Goal: Complete application form: Complete application form

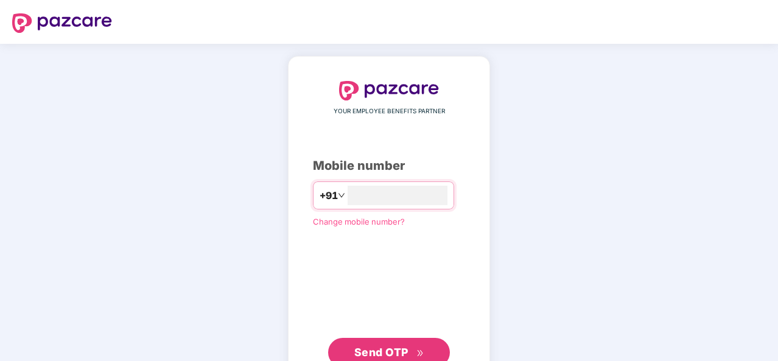
type input "**********"
click at [391, 340] on button "Send OTP" at bounding box center [389, 351] width 122 height 29
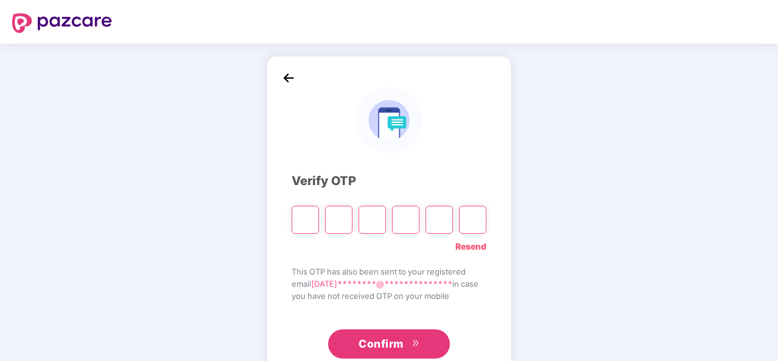
paste input "*"
type input "*"
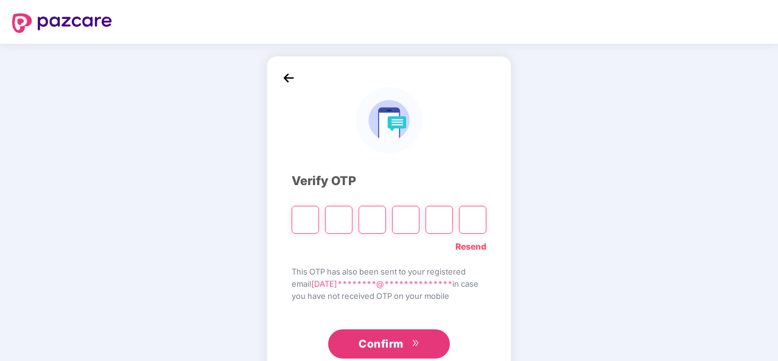
type input "*"
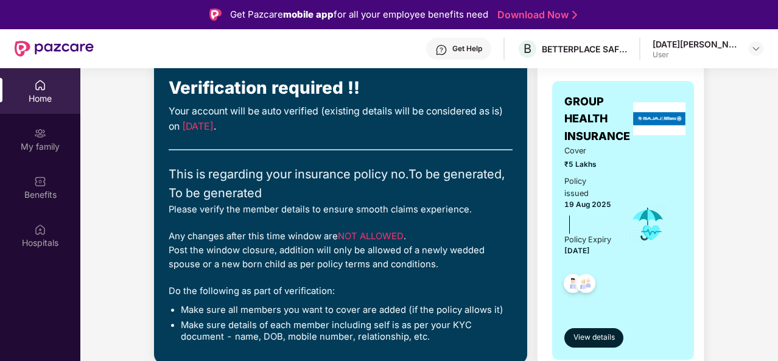
scroll to position [104, 0]
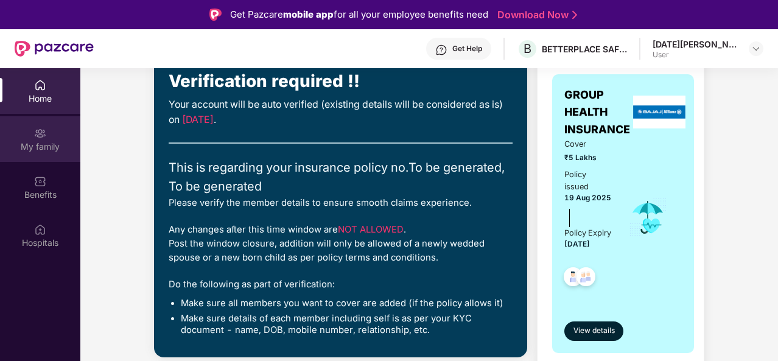
click at [44, 137] on img at bounding box center [40, 133] width 12 height 12
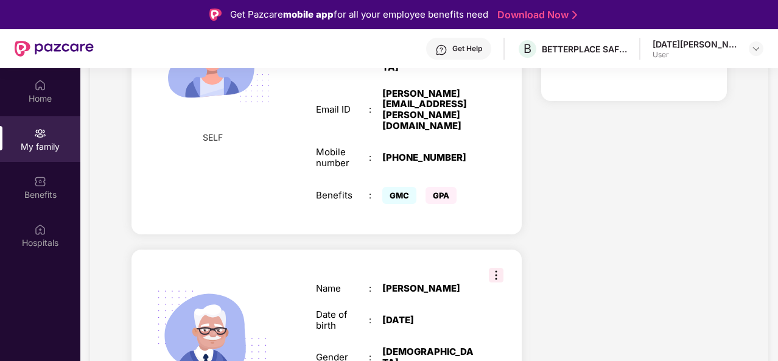
scroll to position [633, 0]
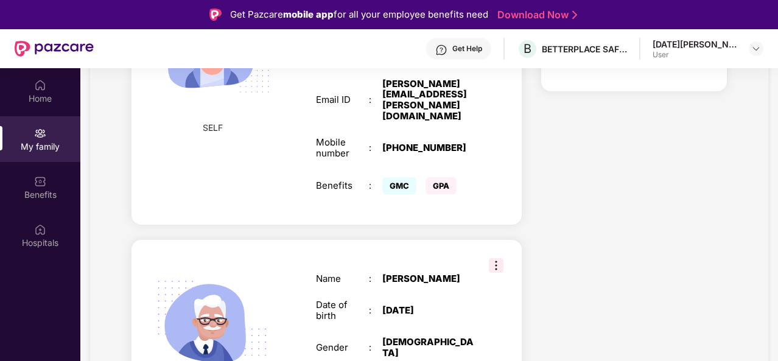
click at [496, 258] on img at bounding box center [496, 265] width 15 height 15
click at [413, 240] on div "FATHER Name : [PERSON_NAME] Date of birth : [DEMOGRAPHIC_DATA] Gender : [DEMOGR…" at bounding box center [326, 335] width 390 height 190
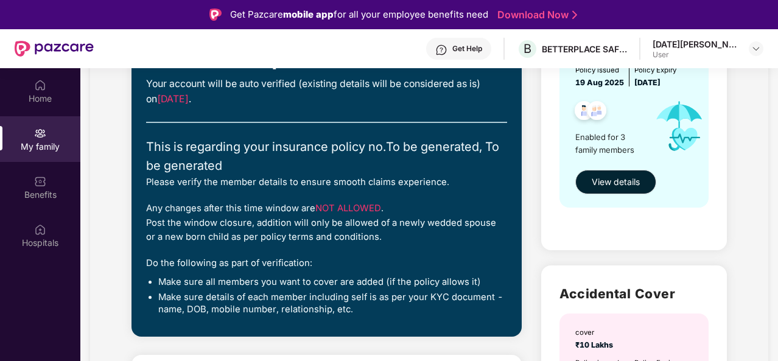
scroll to position [176, 0]
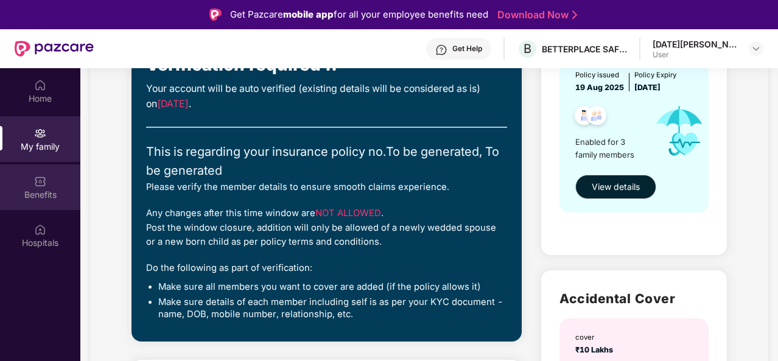
click at [38, 187] on div "Benefits" at bounding box center [40, 187] width 80 height 46
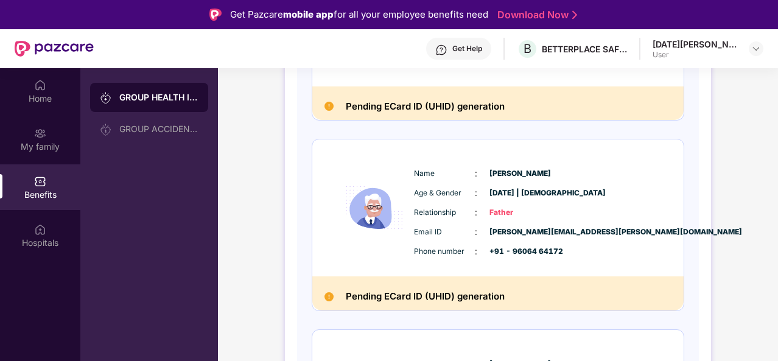
scroll to position [298, 0]
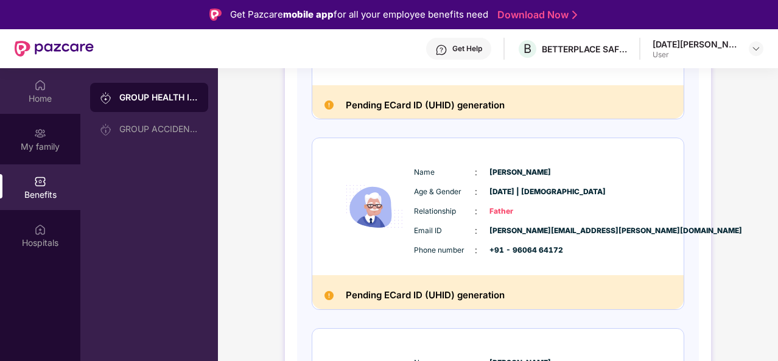
click at [35, 88] on img at bounding box center [40, 85] width 12 height 12
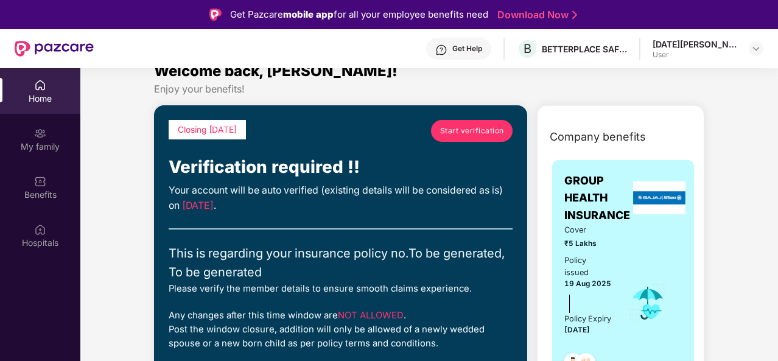
scroll to position [0, 0]
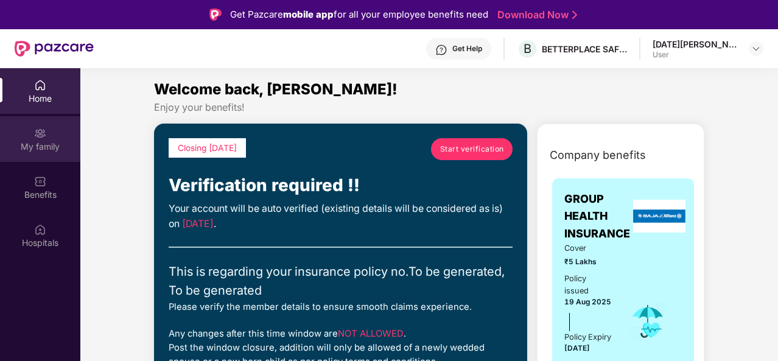
click at [43, 133] on img at bounding box center [40, 133] width 12 height 12
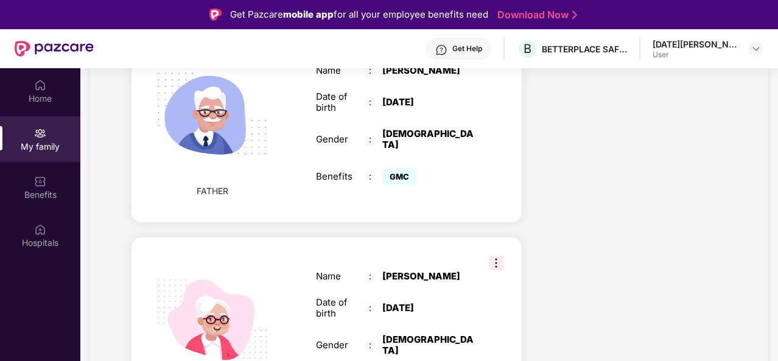
scroll to position [845, 0]
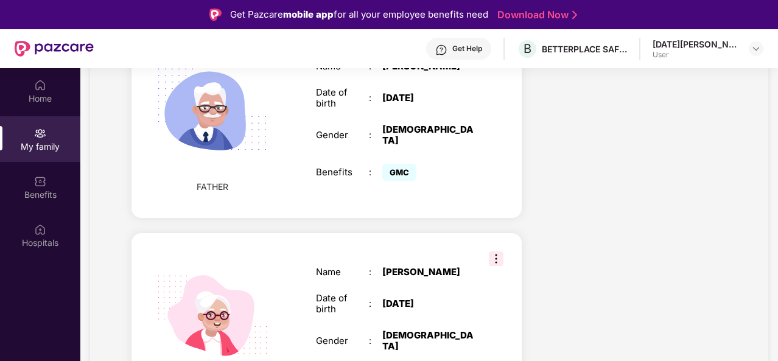
click at [492, 251] on img at bounding box center [496, 258] width 15 height 15
click at [425, 267] on div "[PERSON_NAME]" at bounding box center [428, 272] width 93 height 11
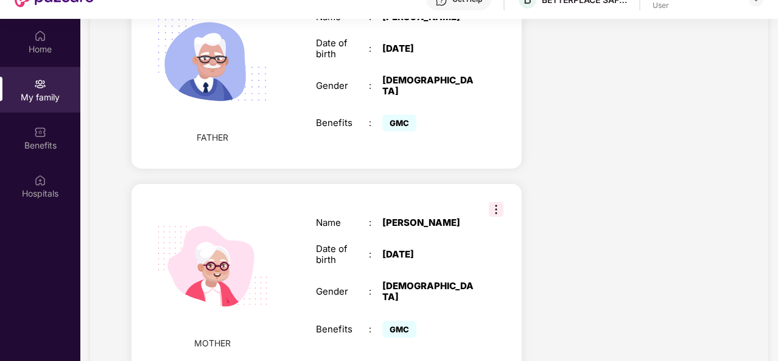
scroll to position [68, 0]
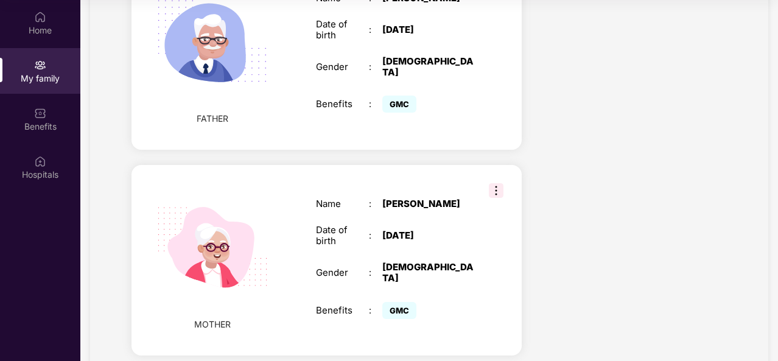
click at [346, 198] on div "Name" at bounding box center [342, 203] width 53 height 11
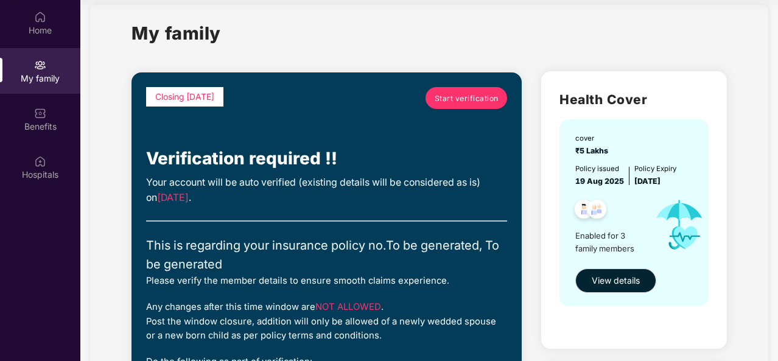
scroll to position [0, 0]
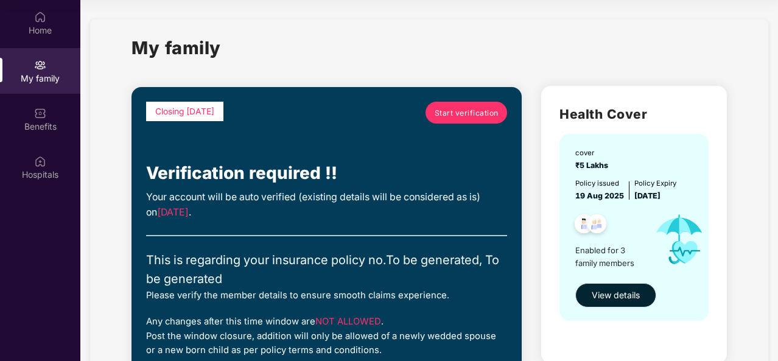
click at [617, 295] on span "View details" at bounding box center [616, 294] width 48 height 13
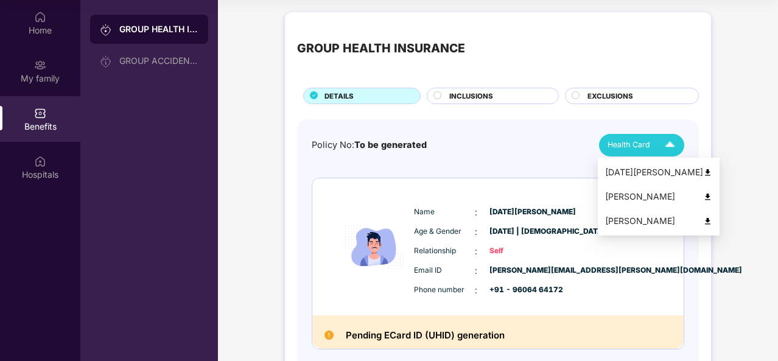
click at [673, 144] on img at bounding box center [669, 145] width 21 height 21
click at [644, 218] on div "[PERSON_NAME]" at bounding box center [658, 220] width 107 height 13
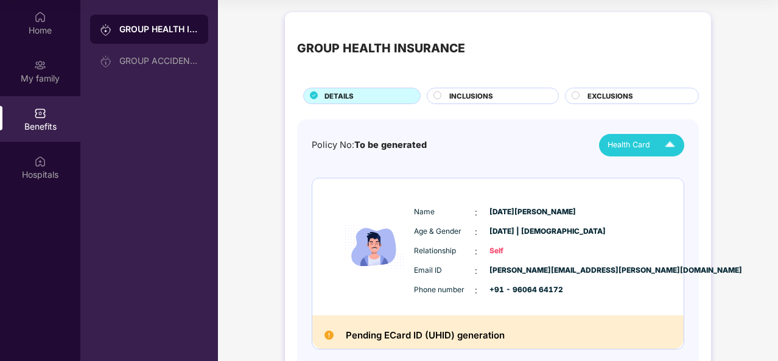
click at [486, 92] on span "INCLUSIONS" at bounding box center [471, 96] width 44 height 11
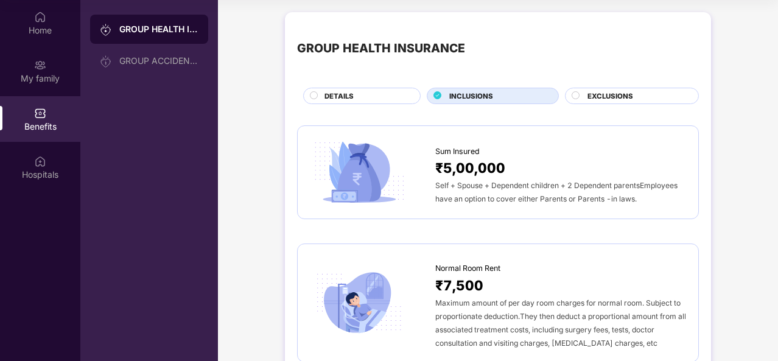
click at [614, 96] on span "EXCLUSIONS" at bounding box center [610, 96] width 46 height 11
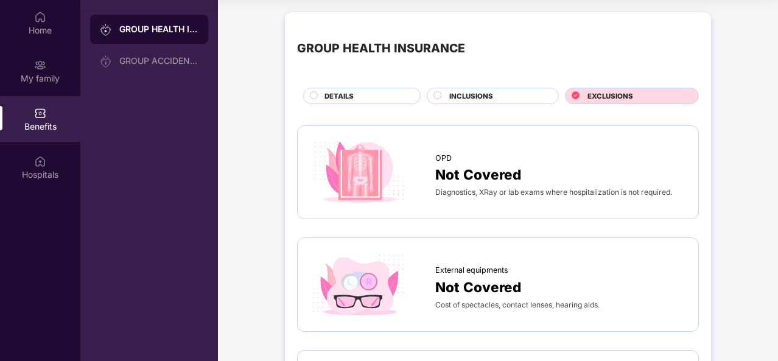
click at [508, 174] on span "Not Covered" at bounding box center [478, 174] width 86 height 21
click at [48, 85] on div "My family" at bounding box center [40, 71] width 80 height 46
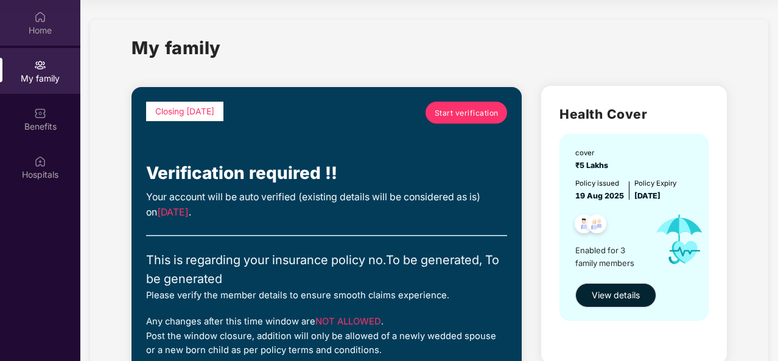
click at [33, 26] on div "Home" at bounding box center [40, 30] width 80 height 12
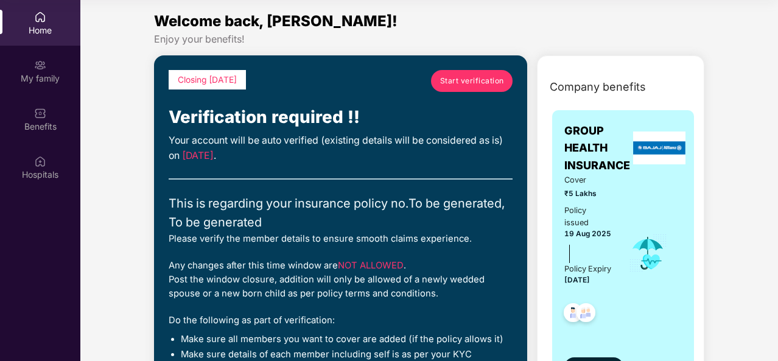
click at [461, 80] on span "Start verification" at bounding box center [472, 81] width 64 height 12
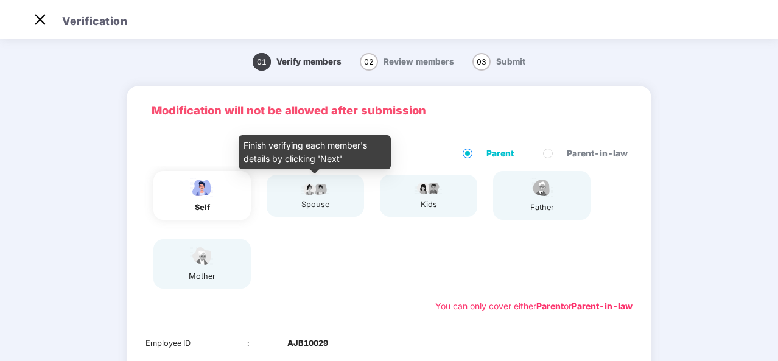
click at [323, 200] on div "spouse" at bounding box center [315, 204] width 30 height 12
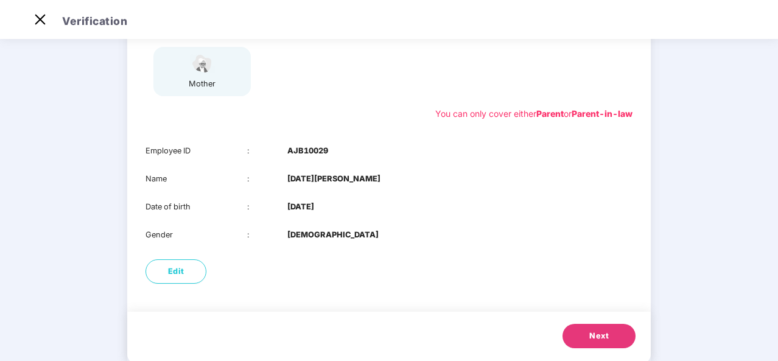
scroll to position [208, 0]
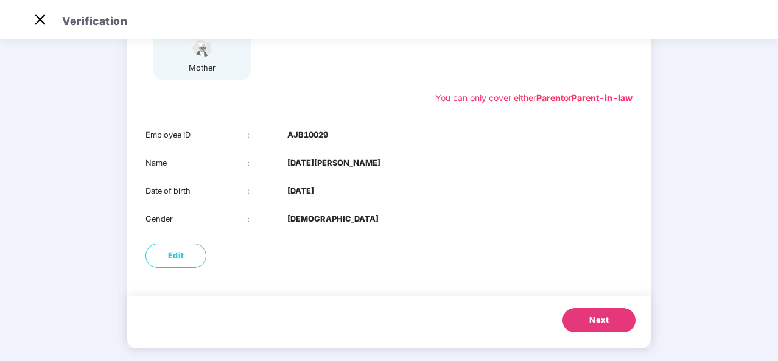
click at [597, 317] on span "Next" at bounding box center [598, 320] width 19 height 12
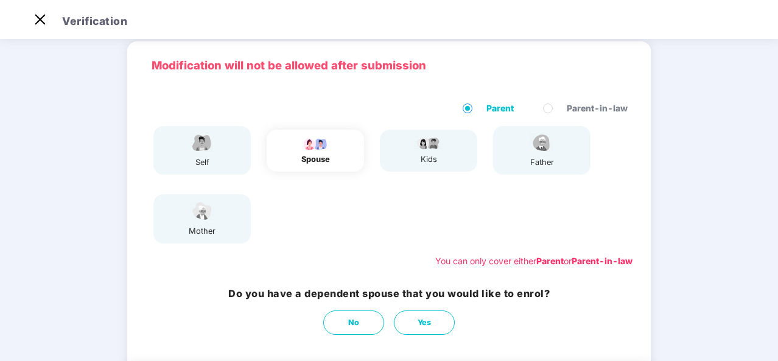
scroll to position [29, 0]
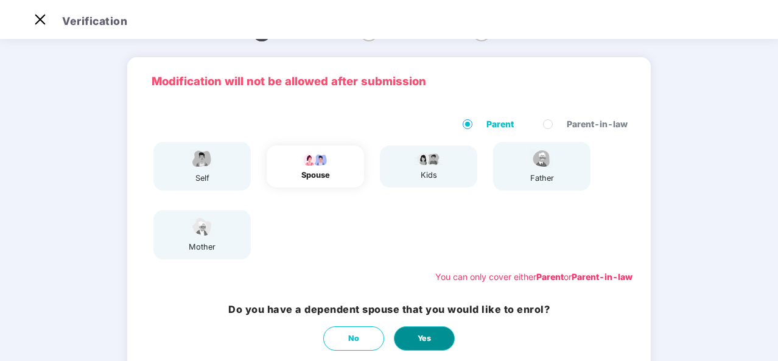
click at [438, 333] on button "Yes" at bounding box center [424, 338] width 61 height 24
select select "******"
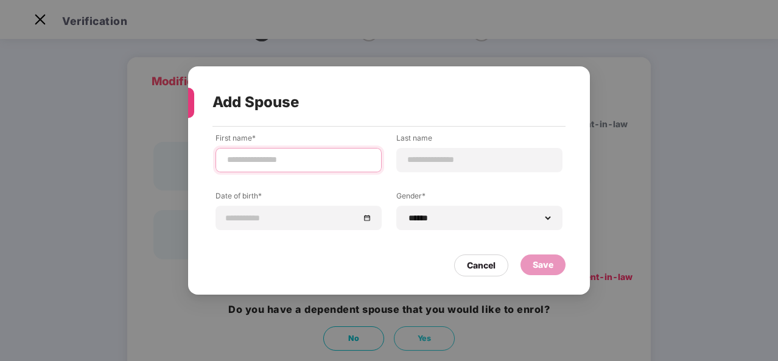
click at [256, 154] on input at bounding box center [298, 159] width 145 height 13
type input "******"
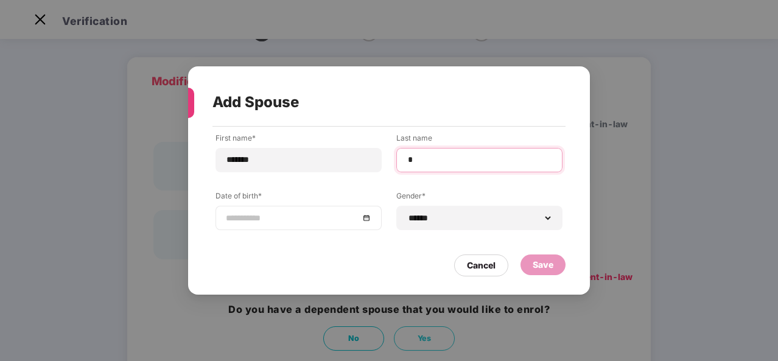
type input "*"
click at [227, 221] on input at bounding box center [292, 217] width 133 height 13
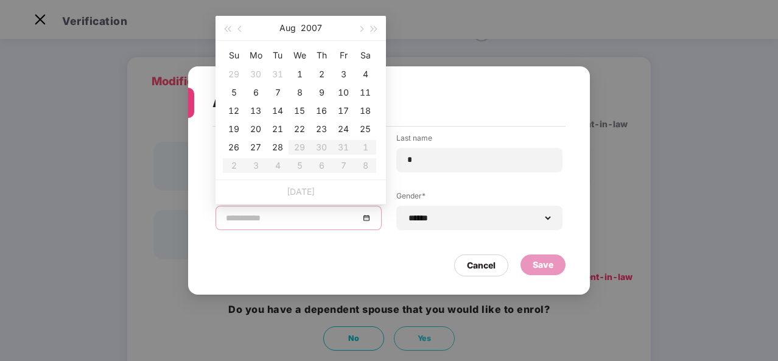
type input "**********"
click at [309, 23] on button "2007" at bounding box center [311, 28] width 21 height 24
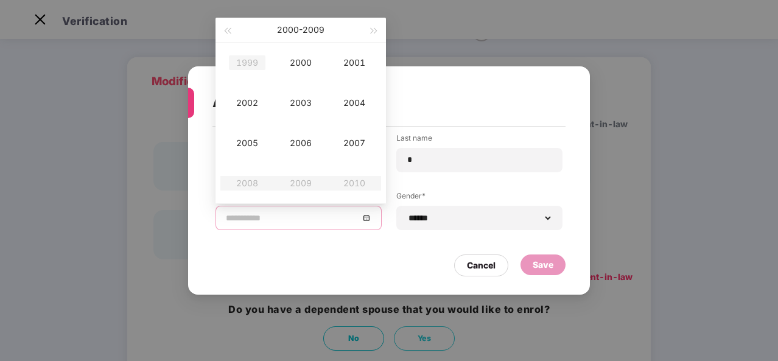
type input "**********"
click at [228, 30] on span "button" at bounding box center [227, 31] width 6 height 6
type input "**********"
click at [256, 182] on div "1998" at bounding box center [247, 183] width 37 height 15
type input "**********"
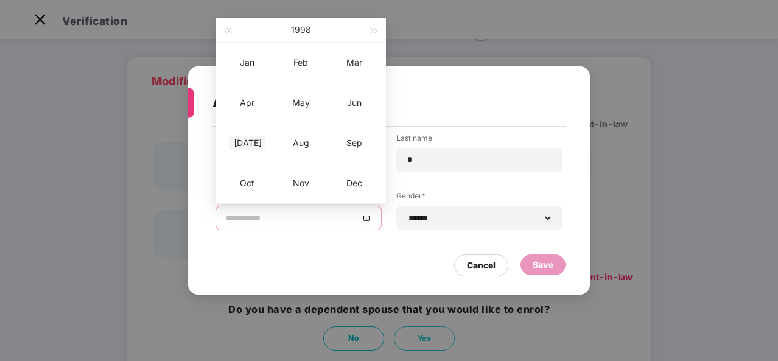
click at [262, 139] on div "[DATE]" at bounding box center [247, 143] width 37 height 15
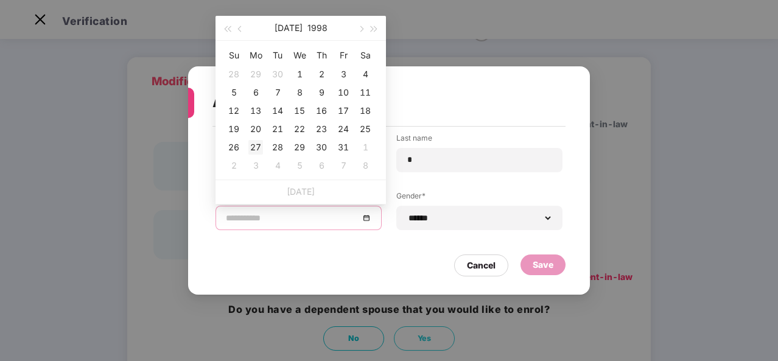
click at [258, 149] on div "27" at bounding box center [255, 147] width 15 height 15
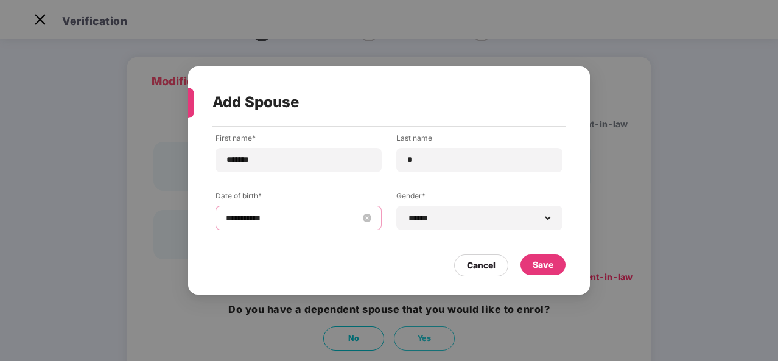
click at [341, 223] on input "**********" at bounding box center [292, 217] width 133 height 13
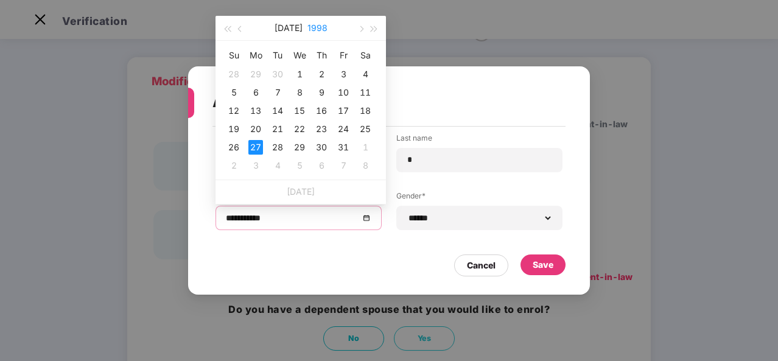
click at [311, 27] on button "1998" at bounding box center [317, 28] width 20 height 24
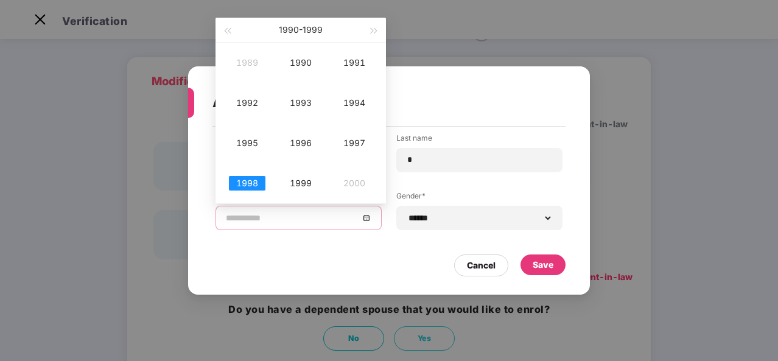
type input "**********"
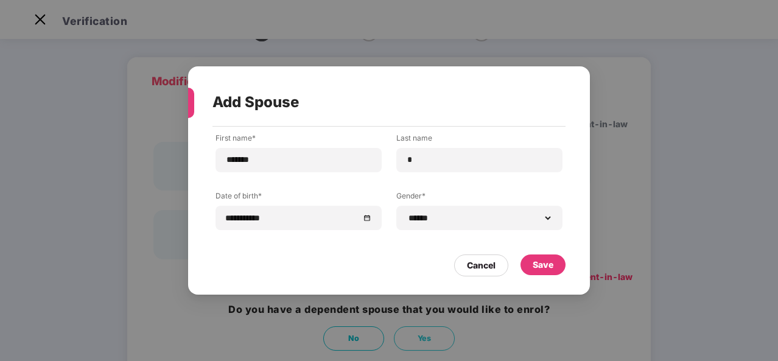
click at [503, 243] on div "**********" at bounding box center [388, 191] width 347 height 116
click at [551, 262] on div "Save" at bounding box center [543, 264] width 21 height 13
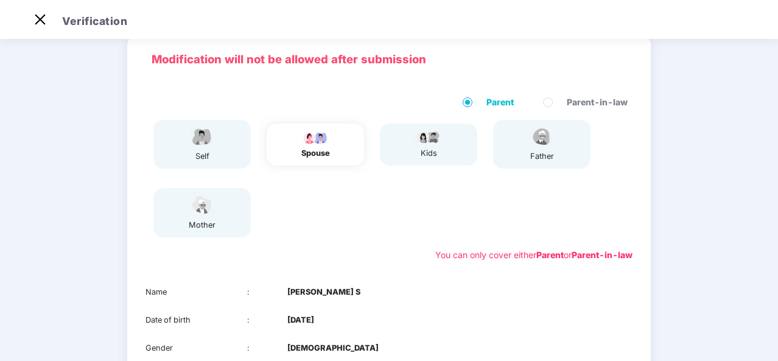
scroll to position [57, 0]
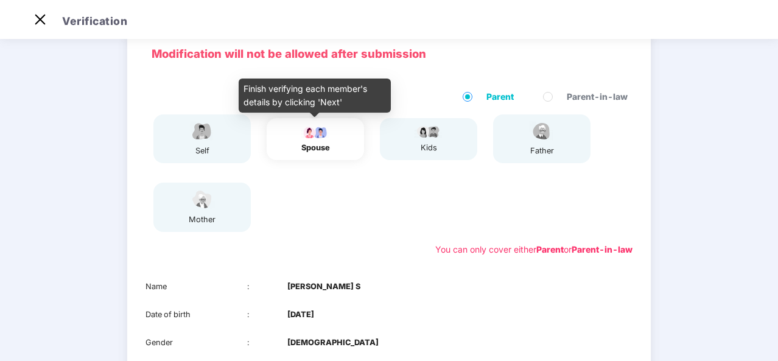
click at [323, 145] on div "spouse" at bounding box center [315, 148] width 30 height 12
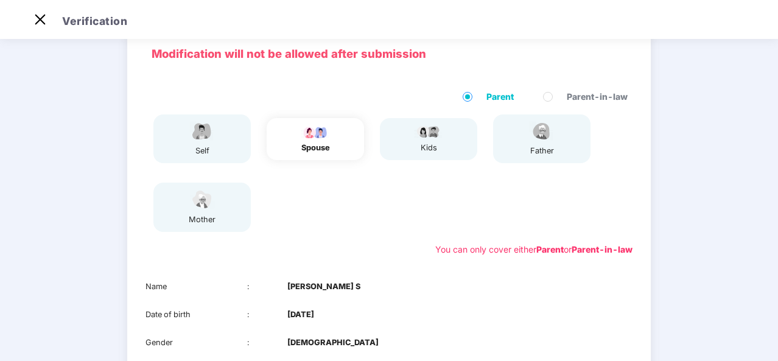
scroll to position [192, 0]
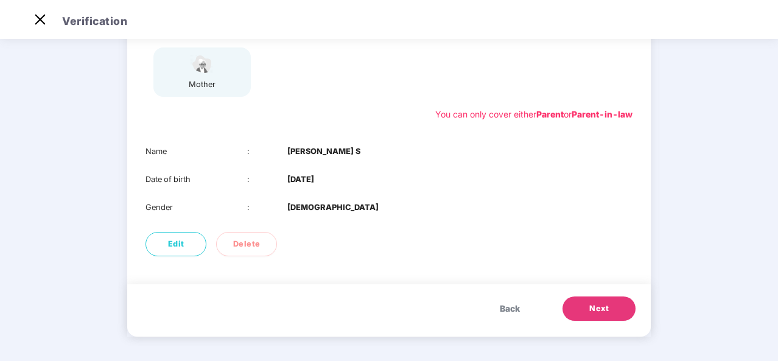
click at [508, 313] on span "Back" at bounding box center [510, 308] width 20 height 13
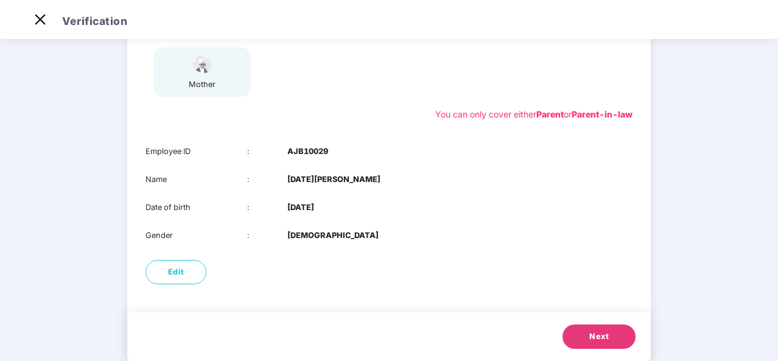
scroll to position [0, 0]
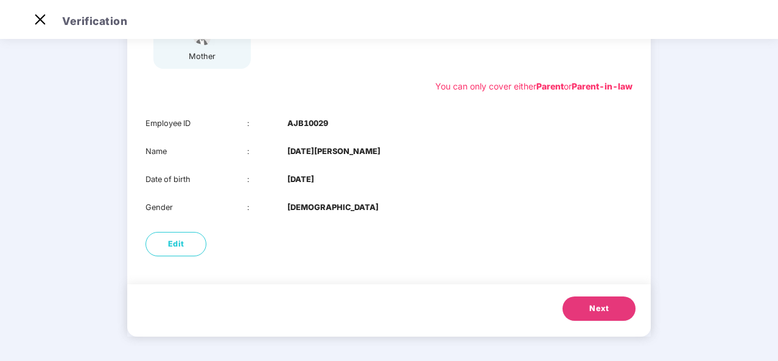
click at [594, 309] on span "Next" at bounding box center [598, 308] width 19 height 12
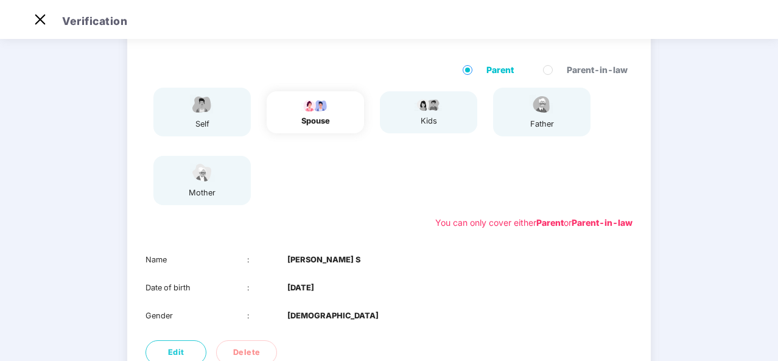
scroll to position [73, 0]
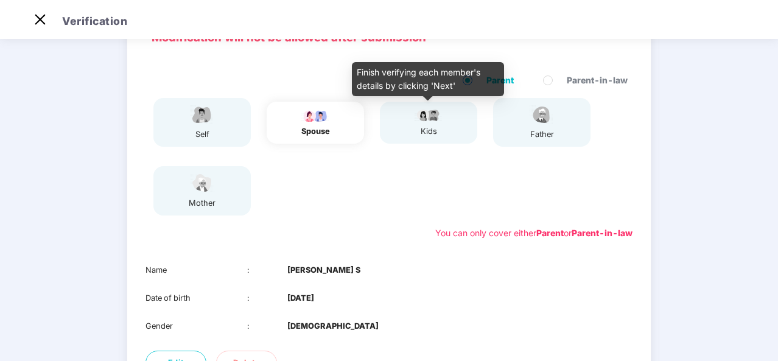
click at [430, 126] on div "kids" at bounding box center [428, 131] width 30 height 12
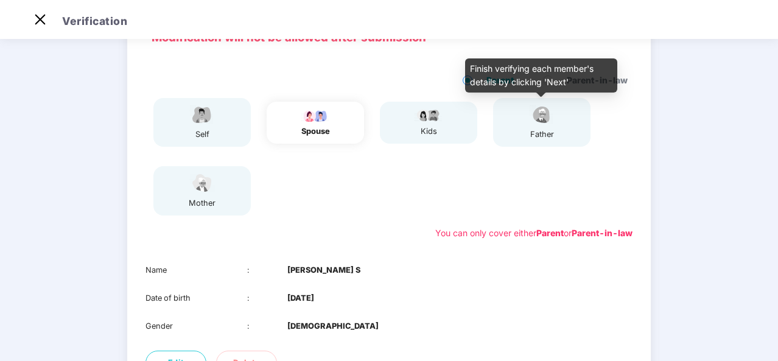
click at [538, 121] on img at bounding box center [541, 114] width 30 height 21
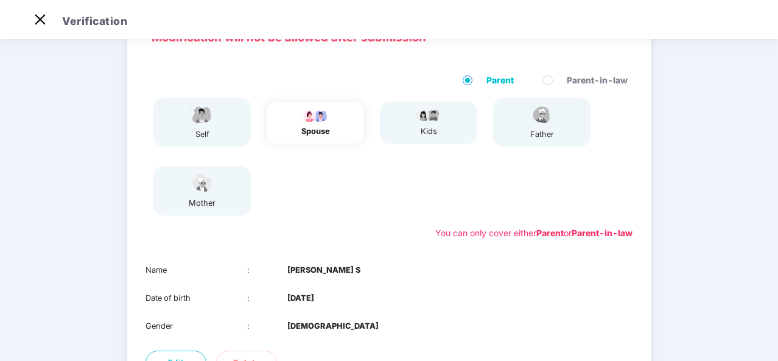
click at [475, 83] on div "Parent Parent-in-law" at bounding box center [388, 83] width 487 height 19
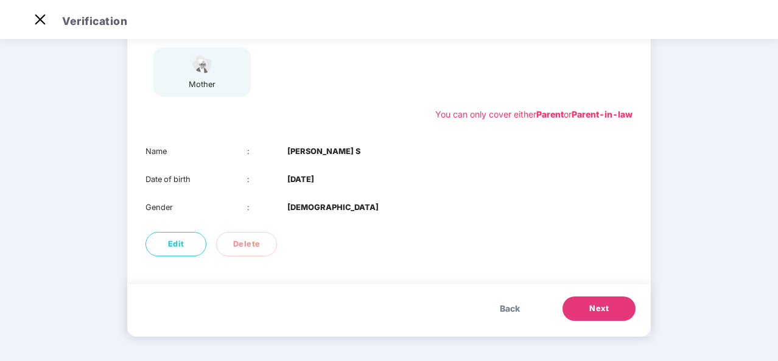
click at [599, 301] on button "Next" at bounding box center [598, 308] width 73 height 24
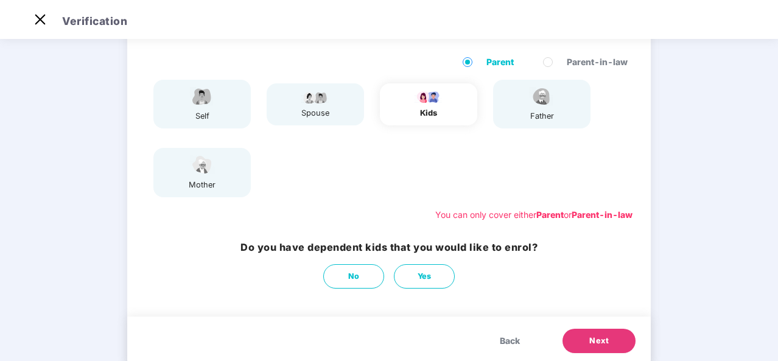
scroll to position [86, 0]
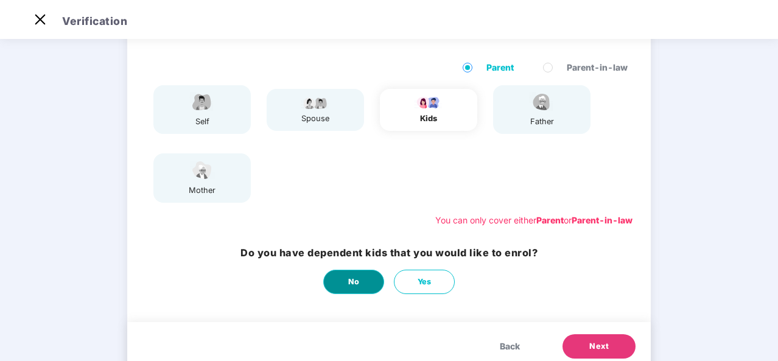
click at [365, 282] on button "No" at bounding box center [353, 282] width 61 height 24
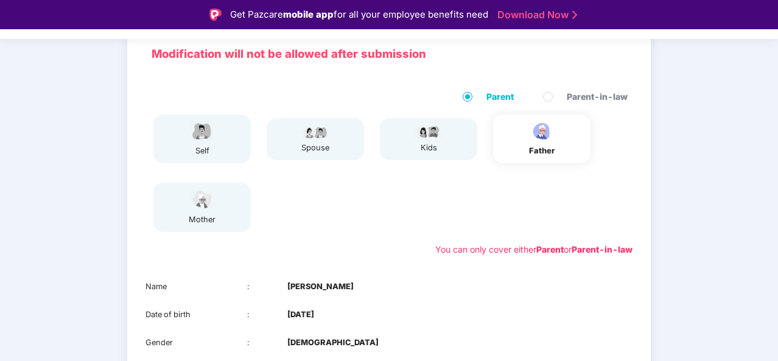
scroll to position [192, 0]
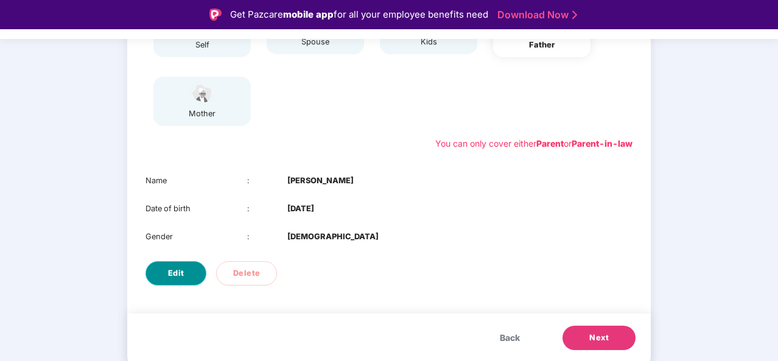
click at [179, 270] on span "Edit" at bounding box center [176, 273] width 16 height 12
select select "****"
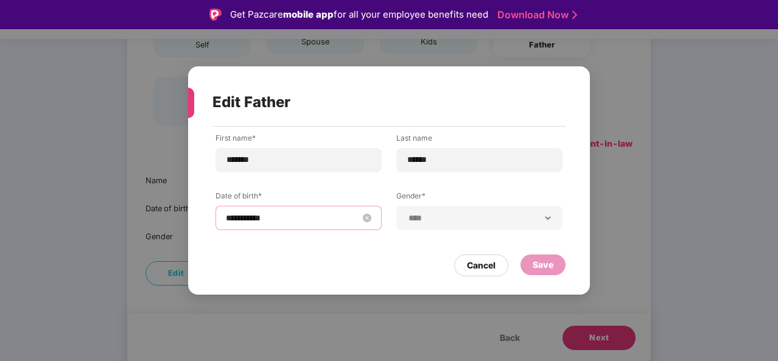
click at [306, 220] on input "**********" at bounding box center [292, 217] width 133 height 13
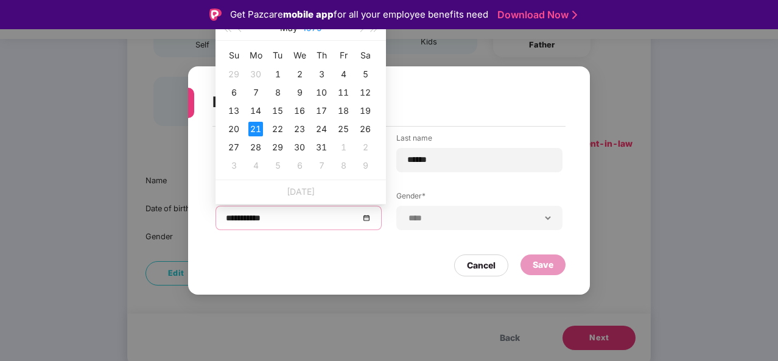
click at [312, 31] on button "1979" at bounding box center [311, 28] width 19 height 24
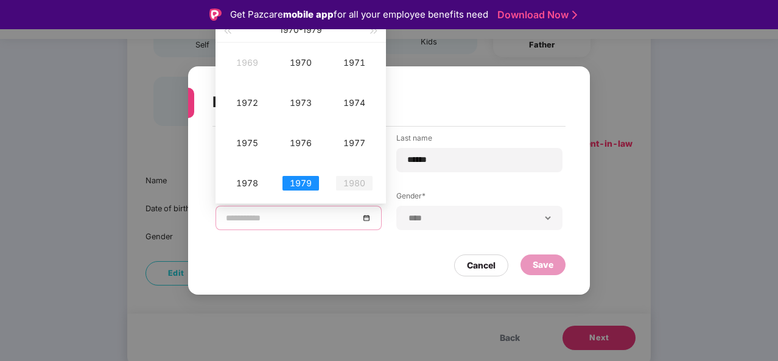
click at [354, 179] on div "1980" at bounding box center [354, 183] width 37 height 15
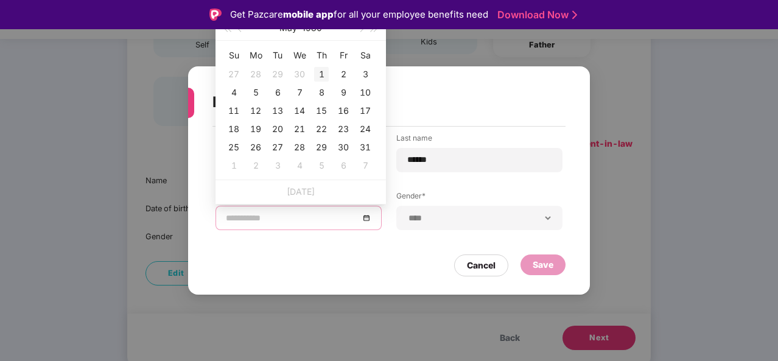
type input "**********"
click at [320, 72] on div "1" at bounding box center [321, 74] width 15 height 15
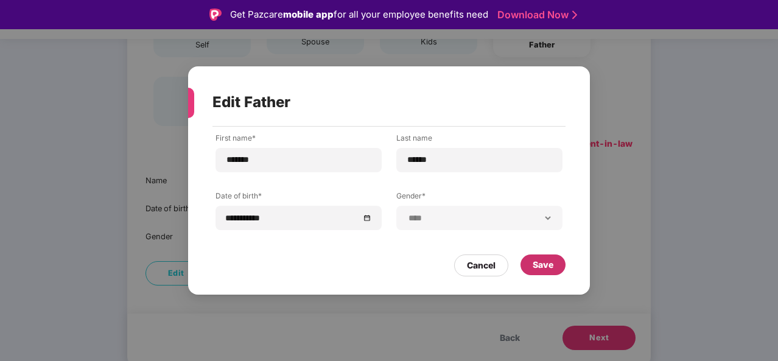
click at [545, 262] on div "Save" at bounding box center [543, 264] width 21 height 13
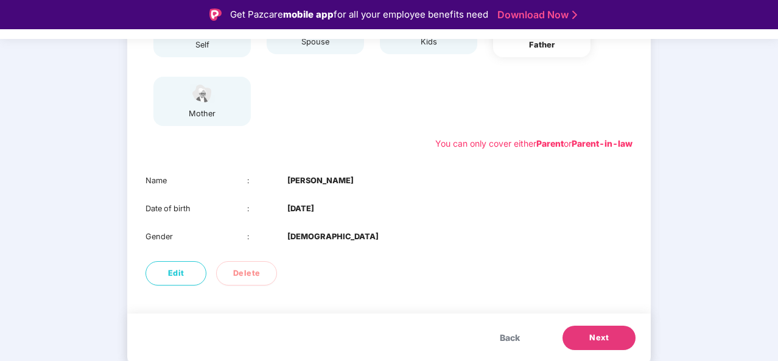
click at [608, 326] on button "Next" at bounding box center [598, 338] width 73 height 24
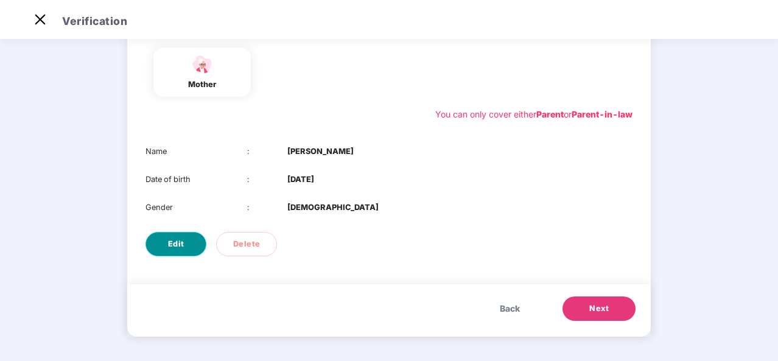
click at [174, 240] on span "Edit" at bounding box center [176, 244] width 16 height 12
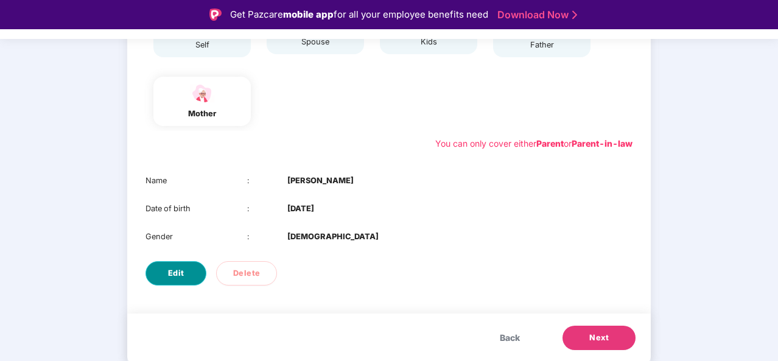
select select "******"
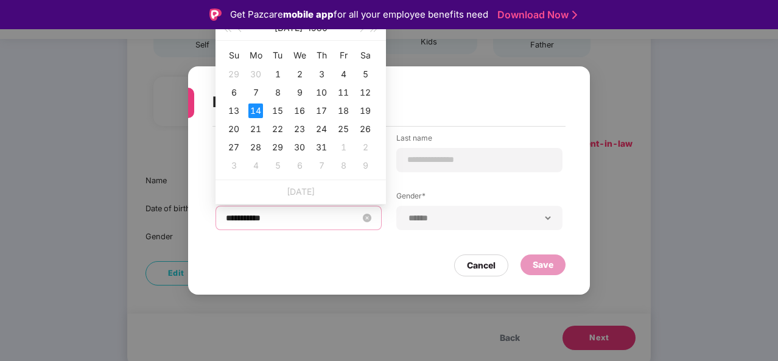
click at [308, 219] on input "**********" at bounding box center [292, 217] width 133 height 13
click at [311, 31] on button "1980" at bounding box center [317, 28] width 20 height 24
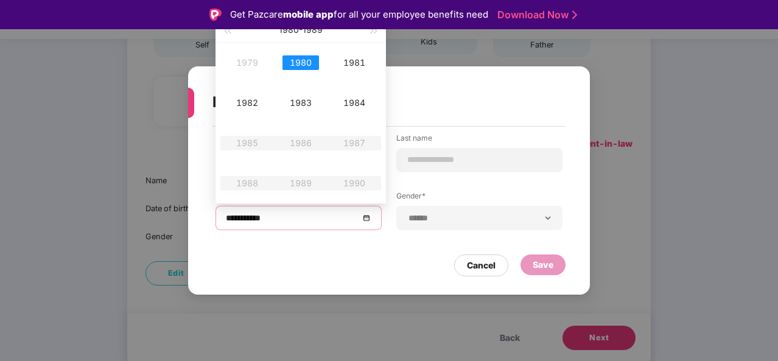
click at [229, 28] on div "Get Pazcare mobile app for all your employee benefits need Download Now" at bounding box center [389, 14] width 778 height 29
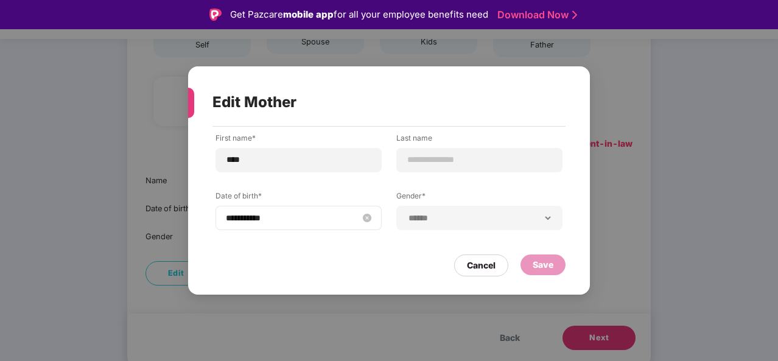
click at [323, 217] on input "**********" at bounding box center [292, 217] width 133 height 13
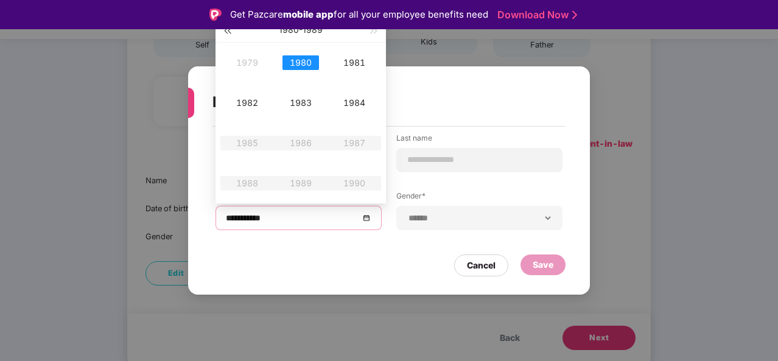
click at [225, 33] on button "button" at bounding box center [226, 30] width 13 height 24
click at [252, 140] on div "1975" at bounding box center [247, 143] width 37 height 15
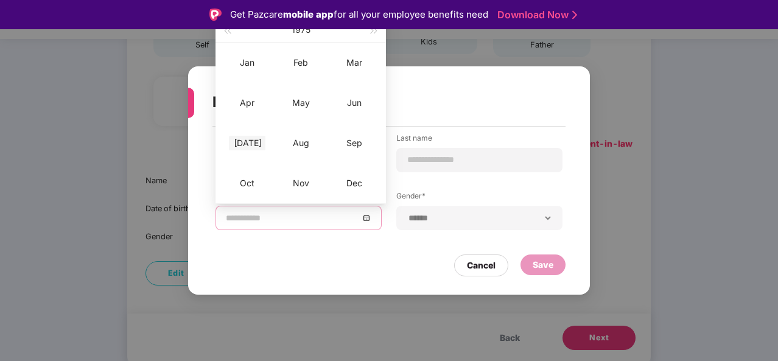
click at [248, 142] on div "[DATE]" at bounding box center [247, 143] width 37 height 15
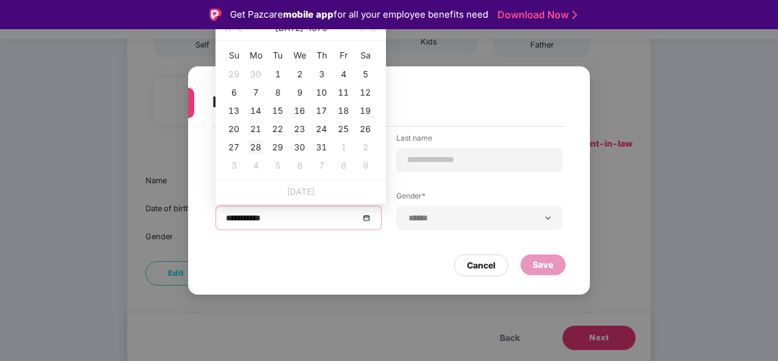
click at [248, 142] on div "28" at bounding box center [255, 147] width 15 height 15
type input "**********"
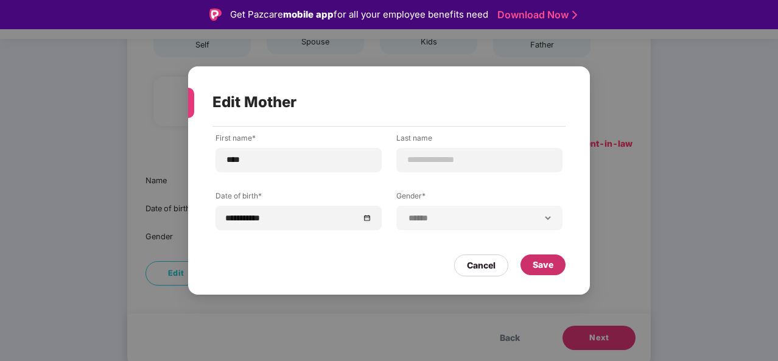
click at [542, 262] on div "Save" at bounding box center [543, 264] width 21 height 13
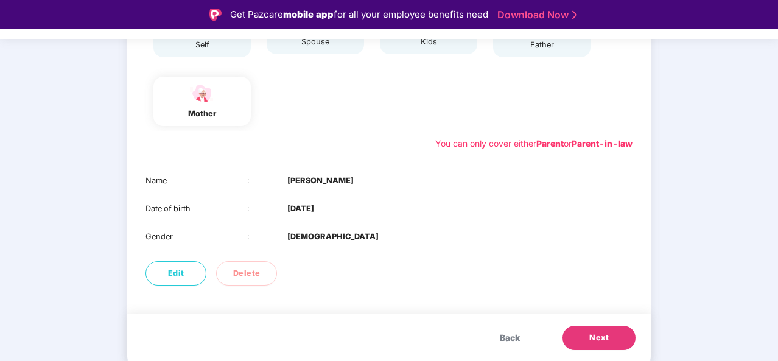
click at [605, 341] on span "Next" at bounding box center [598, 338] width 19 height 12
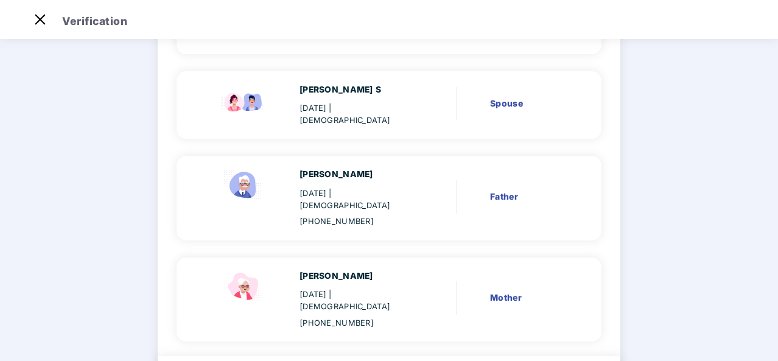
scroll to position [234, 0]
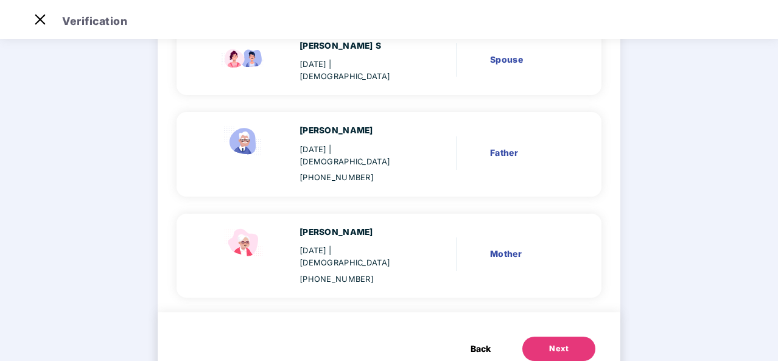
click at [556, 343] on div "Next" at bounding box center [558, 349] width 19 height 12
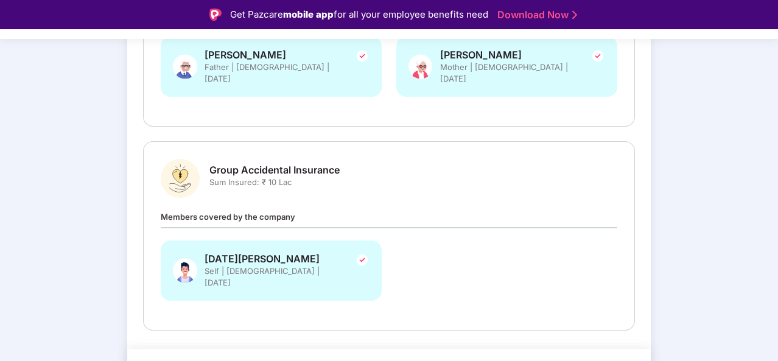
scroll to position [348, 0]
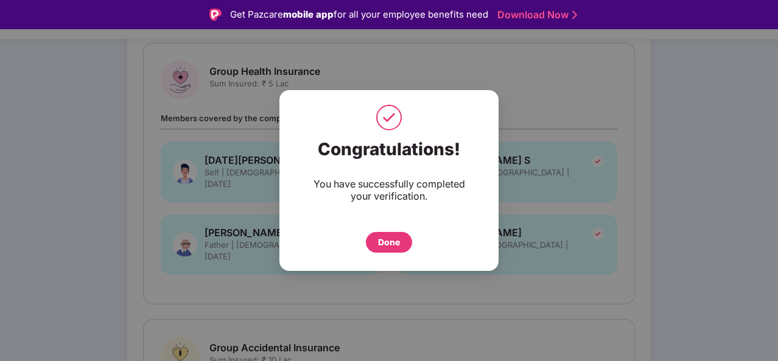
scroll to position [101, 0]
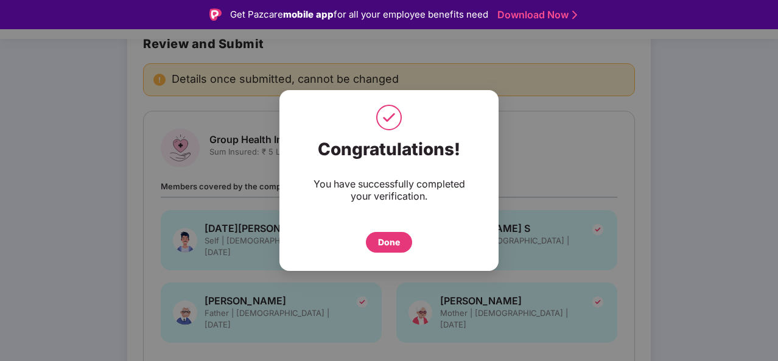
click at [398, 243] on div "Done" at bounding box center [389, 242] width 22 height 13
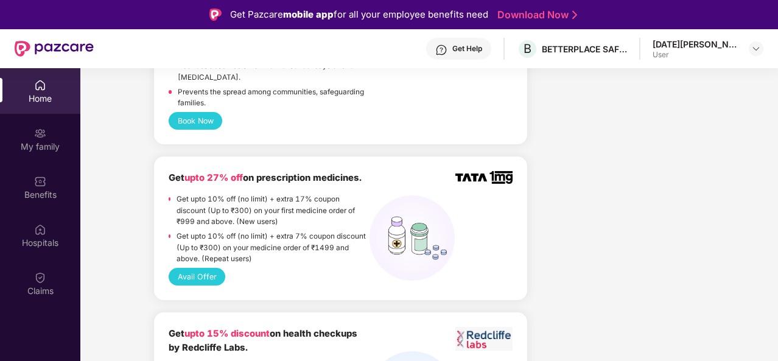
scroll to position [923, 0]
click at [216, 268] on button "Avail Offer" at bounding box center [197, 277] width 57 height 18
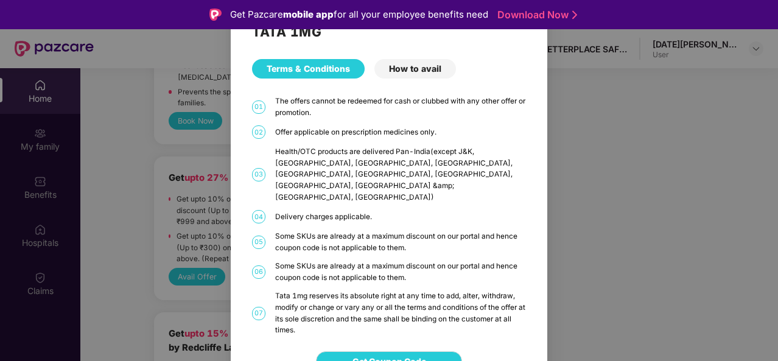
scroll to position [9, 0]
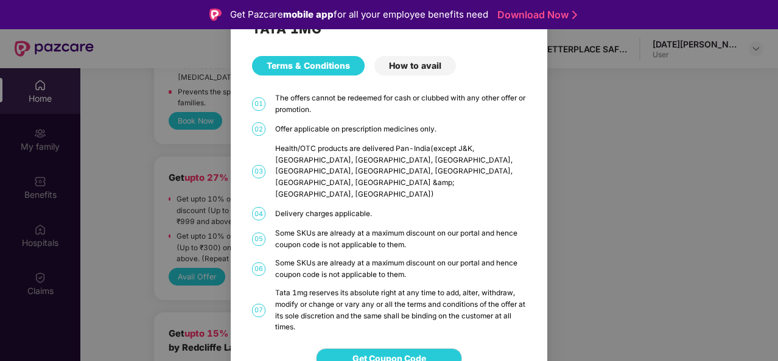
click at [182, 187] on div "TATA 1MG Terms & Conditions How to avail 01 The offers cannot be redeemed for c…" at bounding box center [389, 180] width 778 height 361
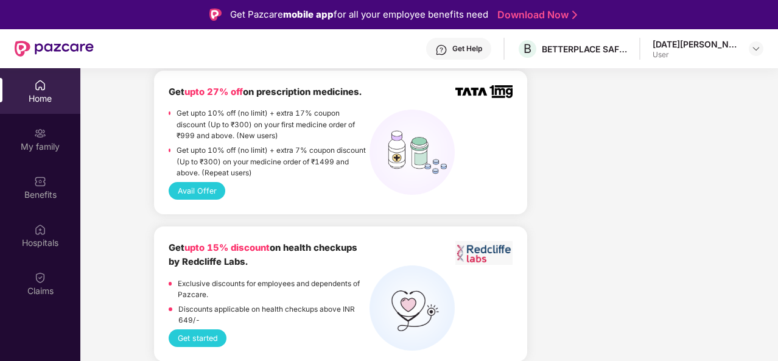
scroll to position [1022, 0]
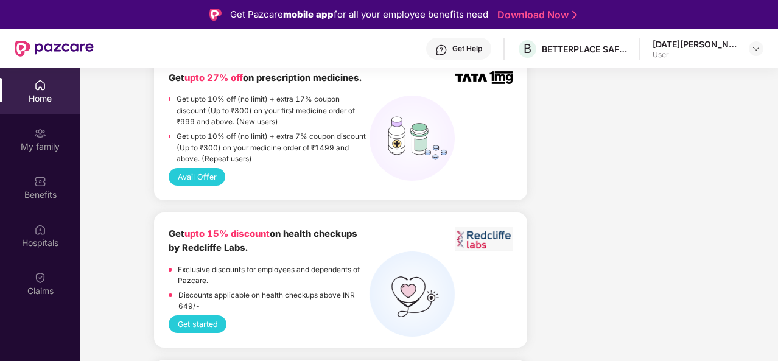
click at [201, 315] on button "Get started" at bounding box center [198, 324] width 58 height 18
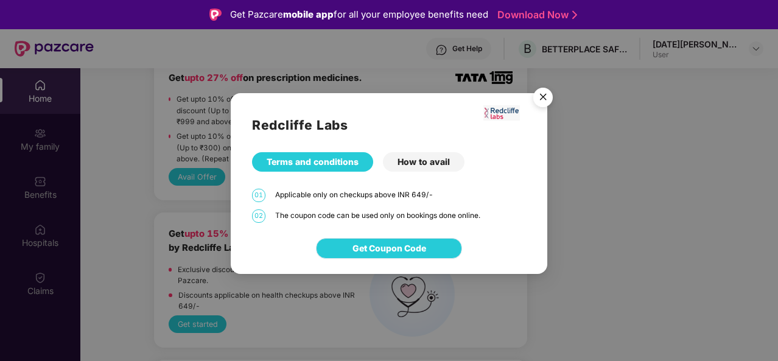
click at [377, 253] on span "Get Coupon Code" at bounding box center [389, 248] width 74 height 13
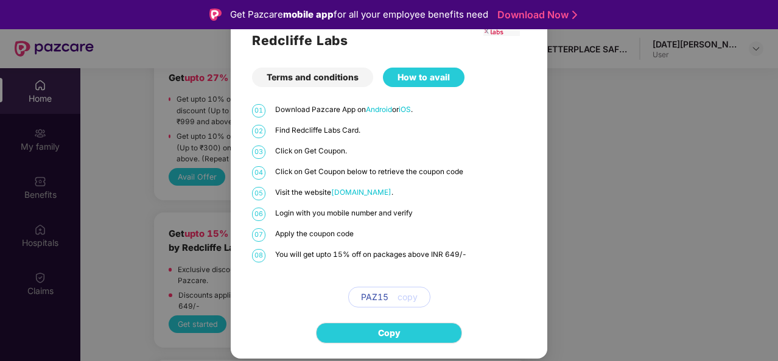
click at [688, 284] on div "Redcliffe Labs Terms and conditions How to avail 01 Download Pazcare App on And…" at bounding box center [389, 180] width 778 height 361
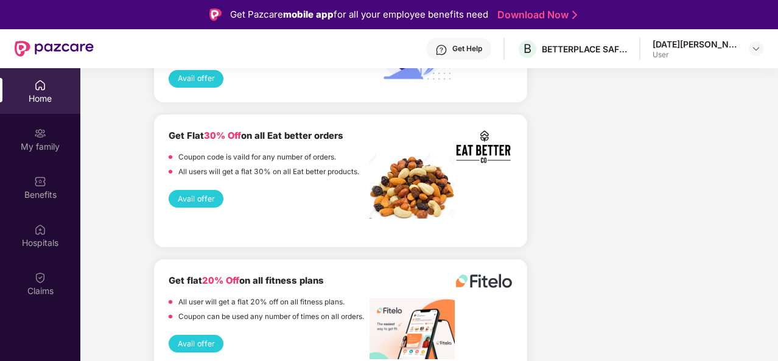
scroll to position [2149, 0]
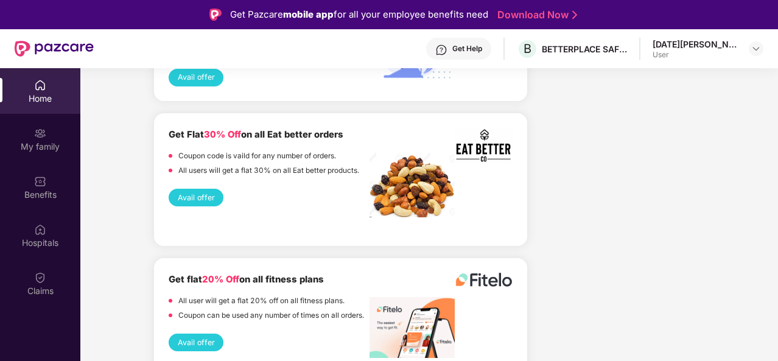
click at [203, 189] on button "Avail offer" at bounding box center [196, 198] width 55 height 18
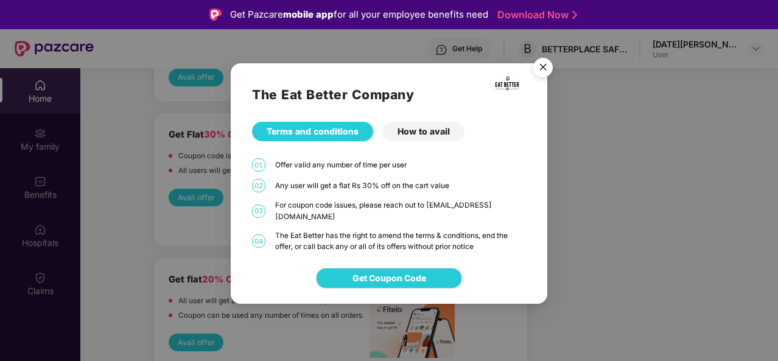
click at [421, 136] on div "How to avail" at bounding box center [424, 131] width 82 height 19
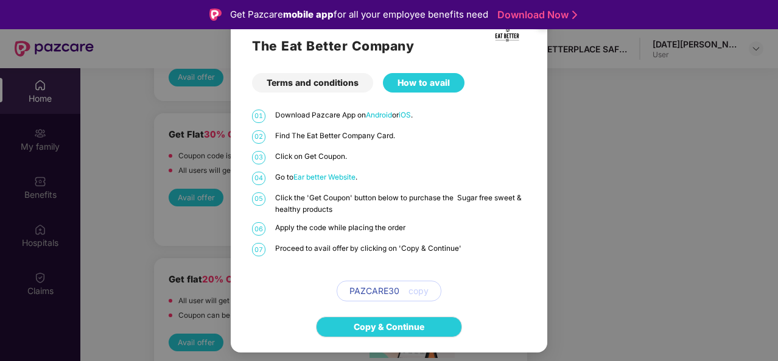
click at [302, 88] on div "Terms and conditions" at bounding box center [312, 82] width 121 height 19
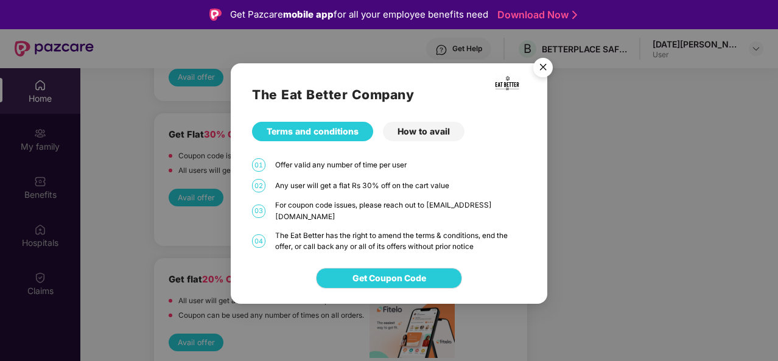
click at [541, 77] on img "Close" at bounding box center [543, 69] width 34 height 34
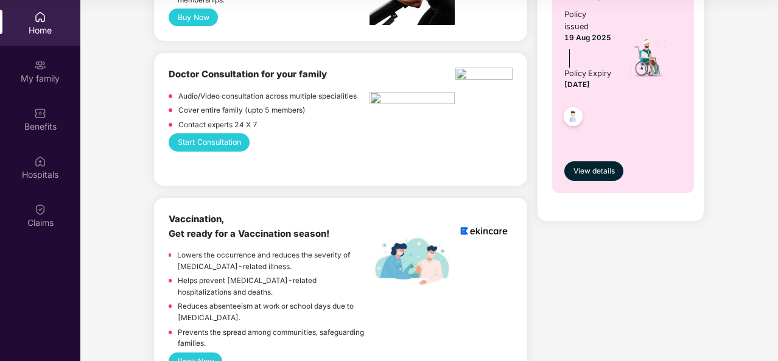
scroll to position [687, 0]
